Goal: Task Accomplishment & Management: Complete application form

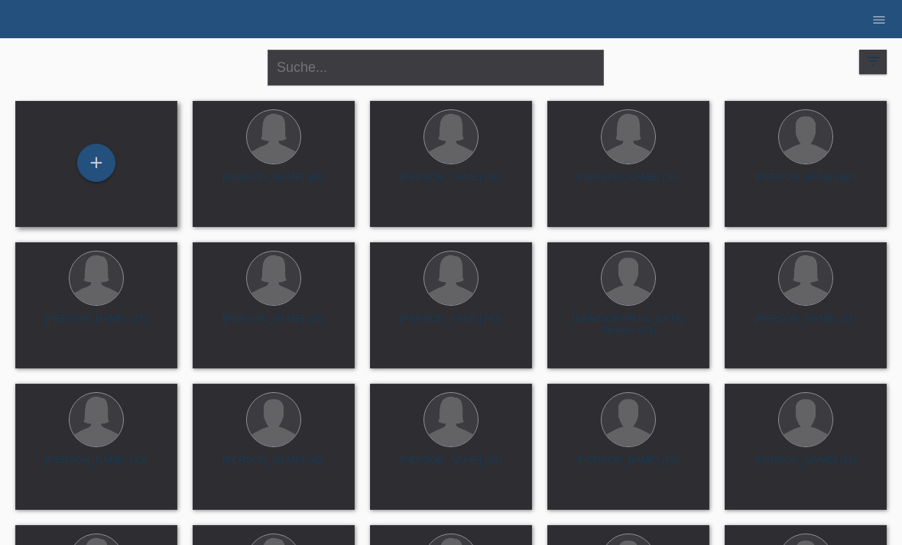
click at [89, 185] on div "+" at bounding box center [96, 164] width 162 height 126
click at [99, 147] on div "+" at bounding box center [96, 163] width 38 height 38
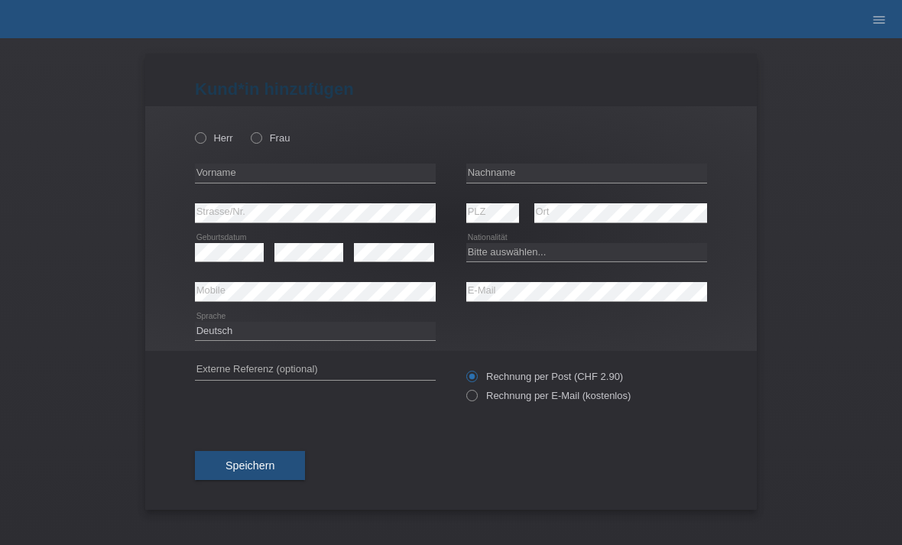
click at [247, 147] on div "Herr Frau" at bounding box center [315, 137] width 241 height 31
click at [248, 130] on icon at bounding box center [248, 130] width 0 height 0
click at [257, 141] on input "Frau" at bounding box center [256, 137] width 10 height 10
radio input "true"
click at [223, 177] on input "text" at bounding box center [315, 173] width 241 height 19
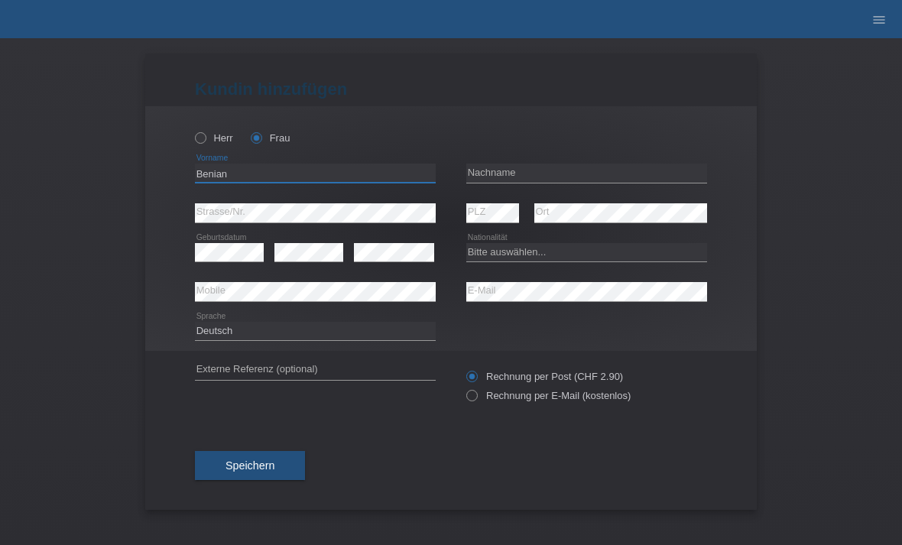
type input "Benian"
click at [524, 167] on input "text" at bounding box center [586, 173] width 241 height 19
type input "Göncüoglu"
click at [538, 258] on select "Bitte auswählen... Schweiz Deutschland Liechtenstein Österreich ------------ Af…" at bounding box center [586, 252] width 241 height 18
select select "CH"
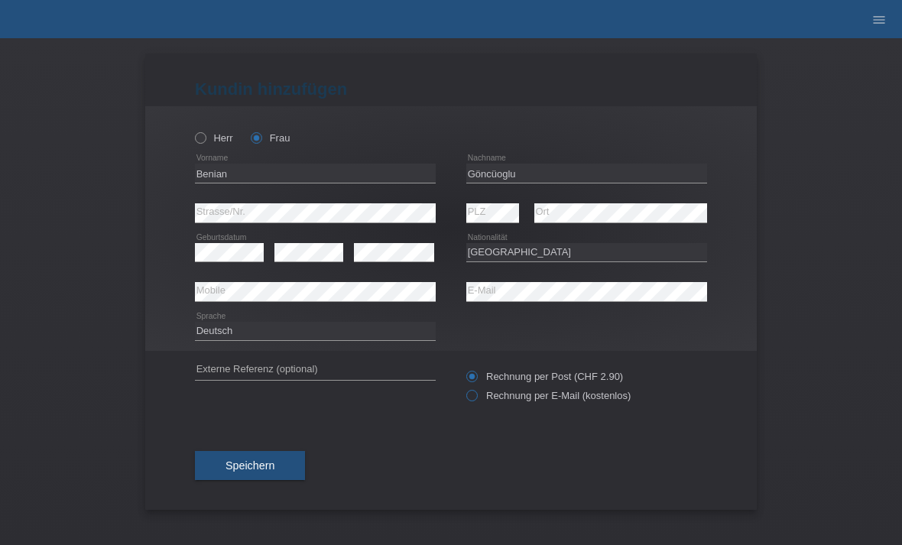
click at [464, 388] on icon at bounding box center [464, 388] width 0 height 0
click at [471, 394] on input "Rechnung per E-Mail (kostenlos)" at bounding box center [471, 399] width 10 height 19
radio input "true"
click at [256, 472] on span "Speichern" at bounding box center [250, 465] width 49 height 12
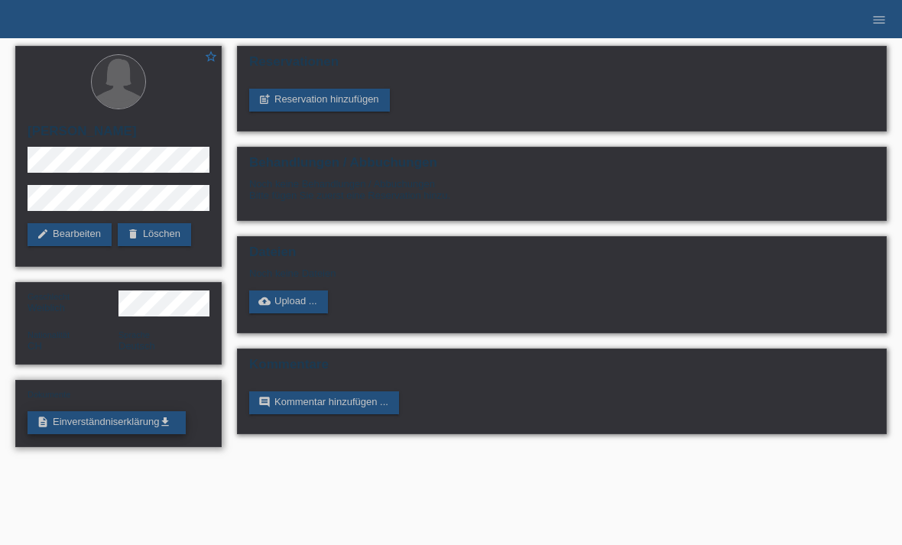
click at [126, 426] on link "description Einverständniserklärung get_app" at bounding box center [107, 422] width 158 height 23
click at [335, 101] on link "post_add Reservation hinzufügen" at bounding box center [319, 100] width 141 height 23
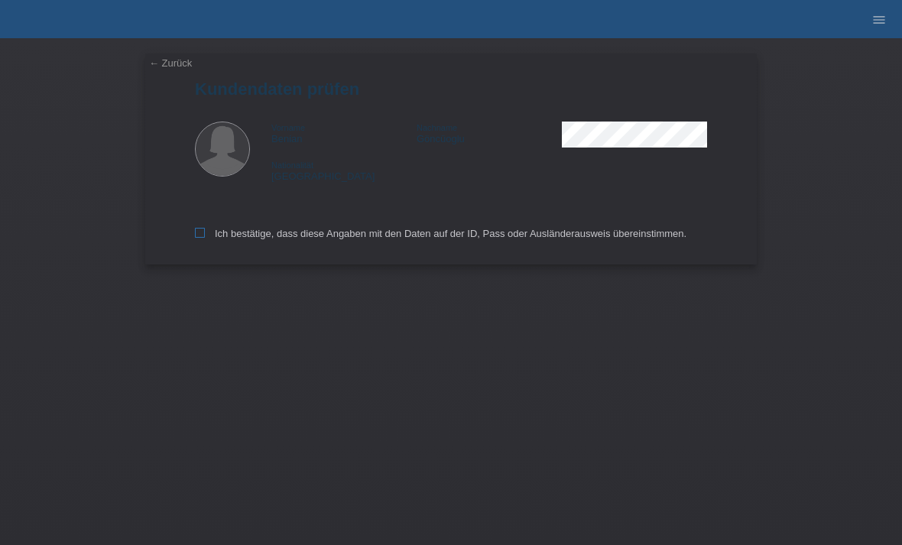
click at [196, 234] on icon at bounding box center [200, 233] width 10 height 10
click at [196, 234] on input "Ich bestätige, dass diese Angaben mit den Daten auf der ID, Pass oder Ausländer…" at bounding box center [200, 233] width 10 height 10
checkbox input "true"
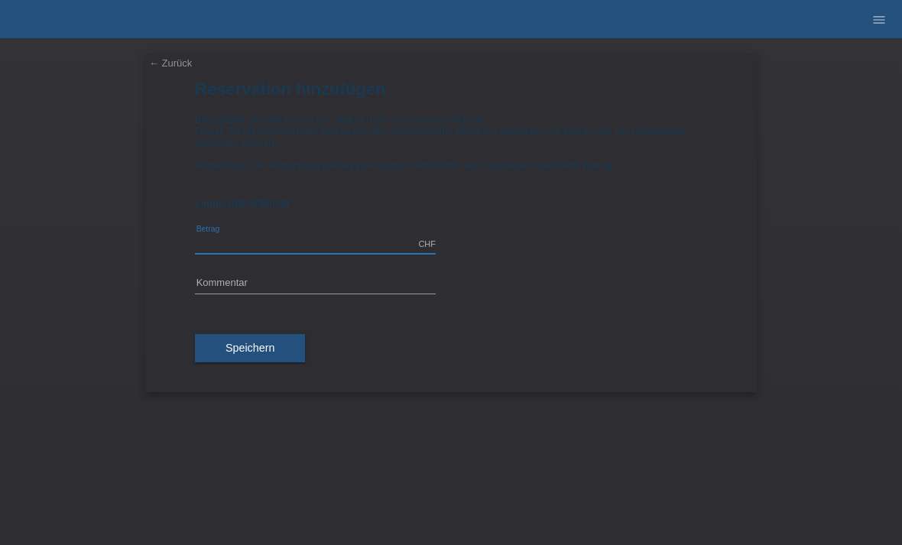
click at [297, 254] on input "text" at bounding box center [315, 244] width 241 height 19
click at [292, 294] on input "text" at bounding box center [315, 283] width 241 height 19
type input "1854.00"
type input "2"
type input "10 er Mix"
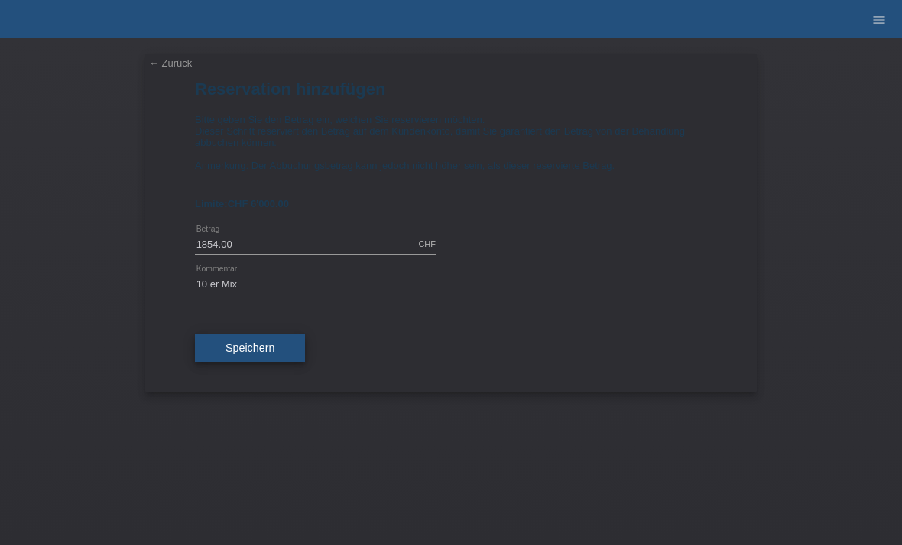
click at [246, 354] on span "Speichern" at bounding box center [250, 348] width 49 height 12
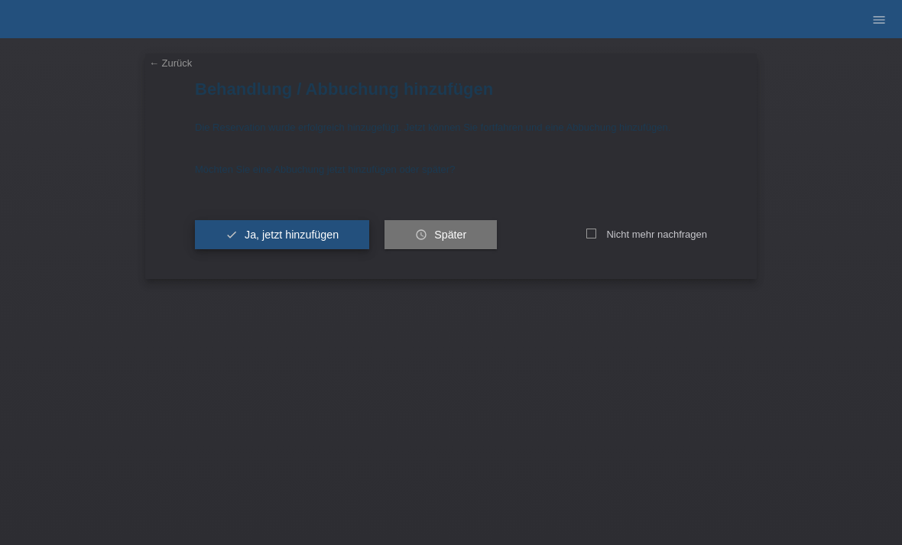
click at [309, 241] on span "Ja, jetzt hinzufügen" at bounding box center [292, 235] width 94 height 12
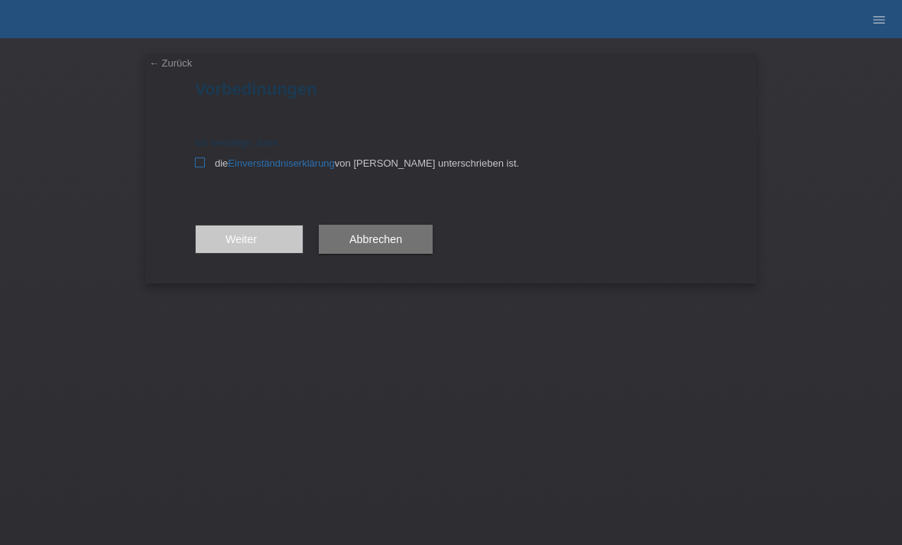
click at [206, 161] on label "die Einverständniserklärung von der Kundin unterschrieben ist." at bounding box center [451, 162] width 512 height 11
click at [205, 161] on input "die Einverständniserklärung von der Kundin unterschrieben ist." at bounding box center [200, 162] width 10 height 10
checkbox input "true"
click at [268, 234] on button "Weiter arrow_forward" at bounding box center [249, 239] width 109 height 29
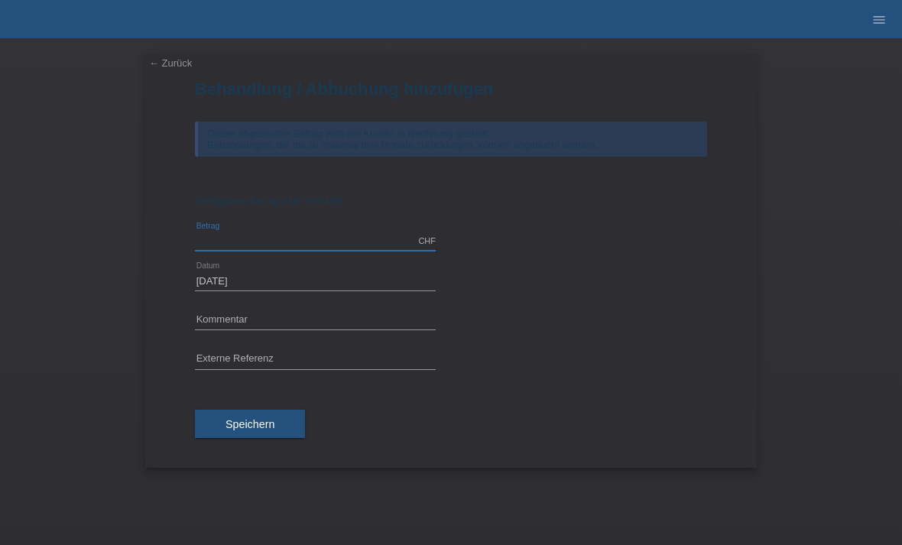
click at [323, 239] on input "text" at bounding box center [315, 241] width 241 height 19
click at [268, 421] on button "Speichern" at bounding box center [250, 424] width 110 height 29
type input "1854.00"
